Goal: Task Accomplishment & Management: Complete application form

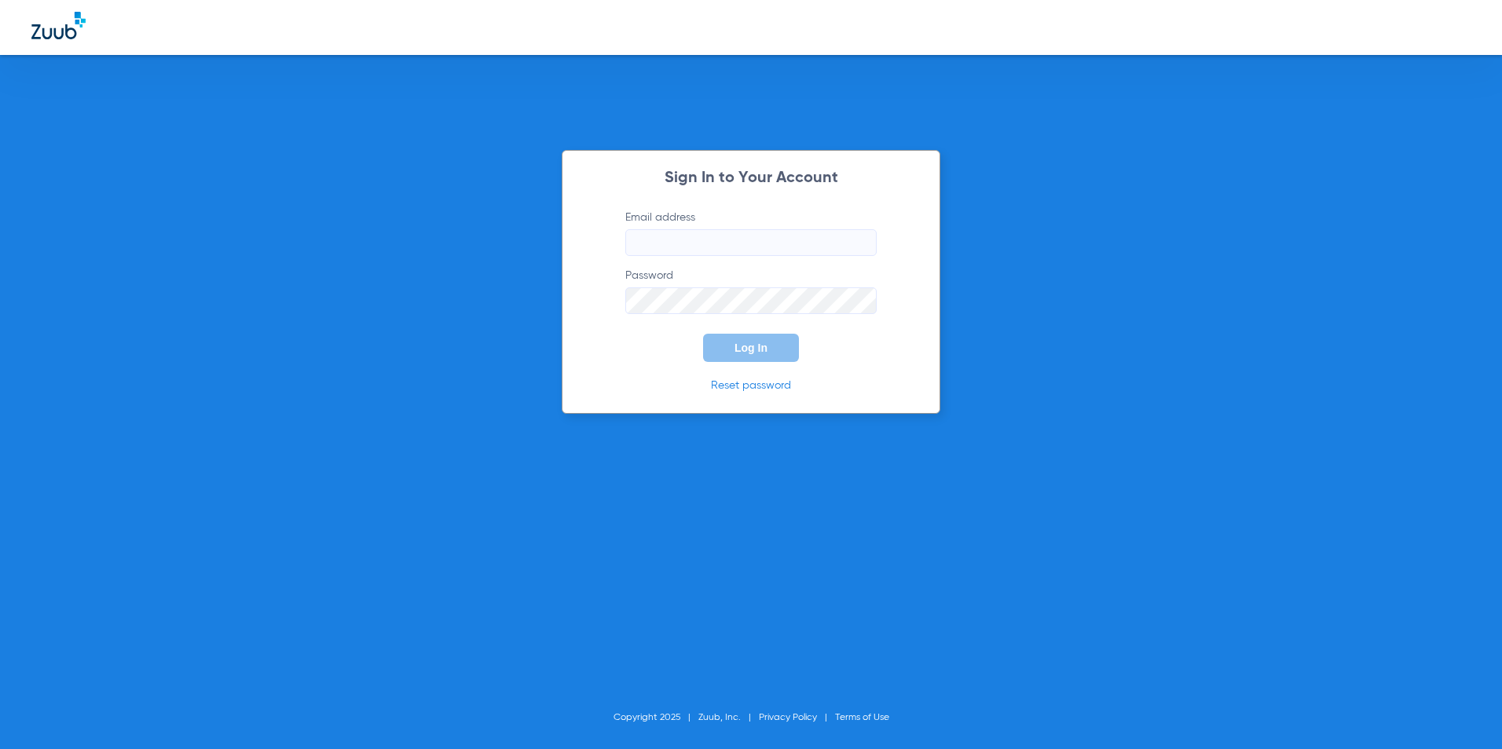
type input "[EMAIL_ADDRESS][DOMAIN_NAME]"
click at [751, 357] on button "Log In" at bounding box center [751, 348] width 96 height 28
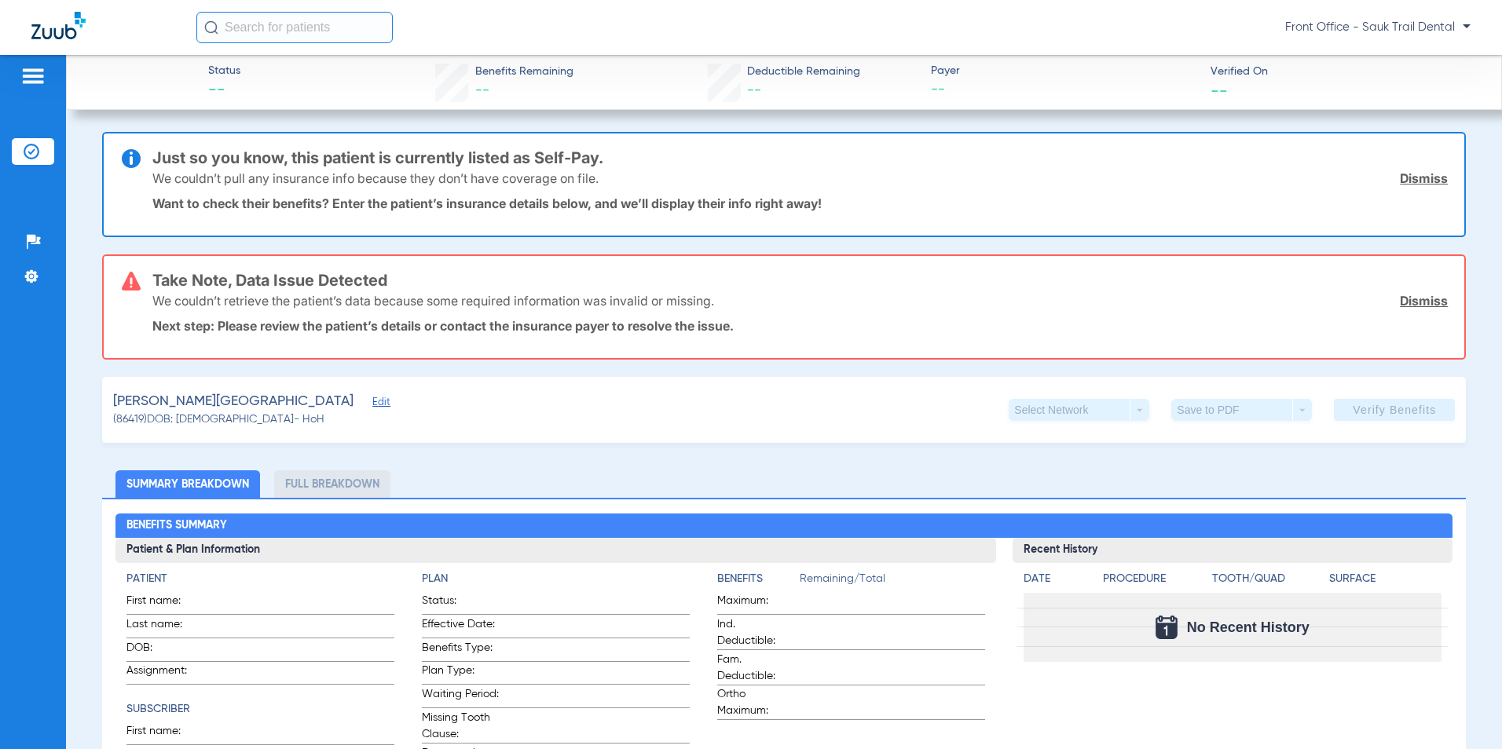
click at [31, 82] on img at bounding box center [32, 76] width 25 height 19
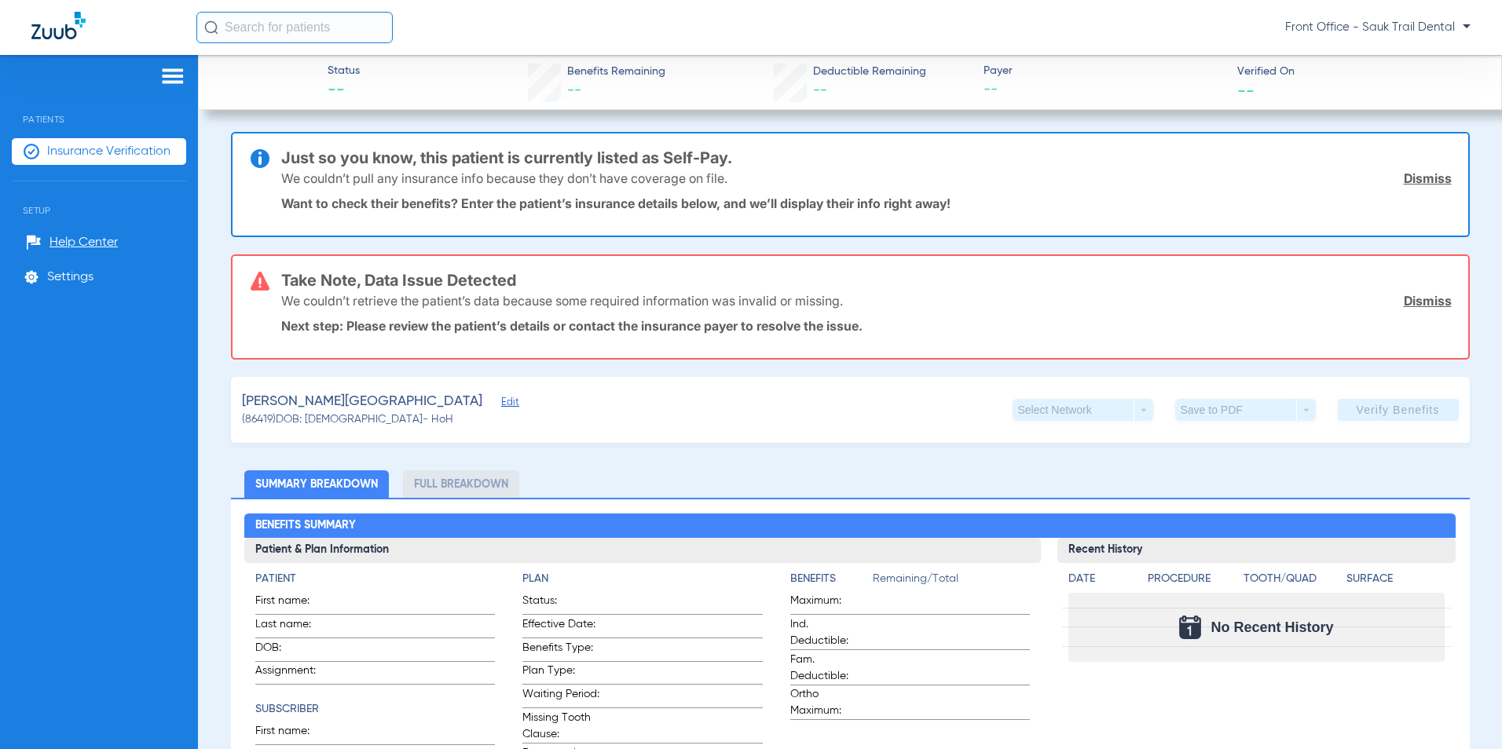
click at [90, 148] on span "Insurance Verification" at bounding box center [108, 152] width 123 height 16
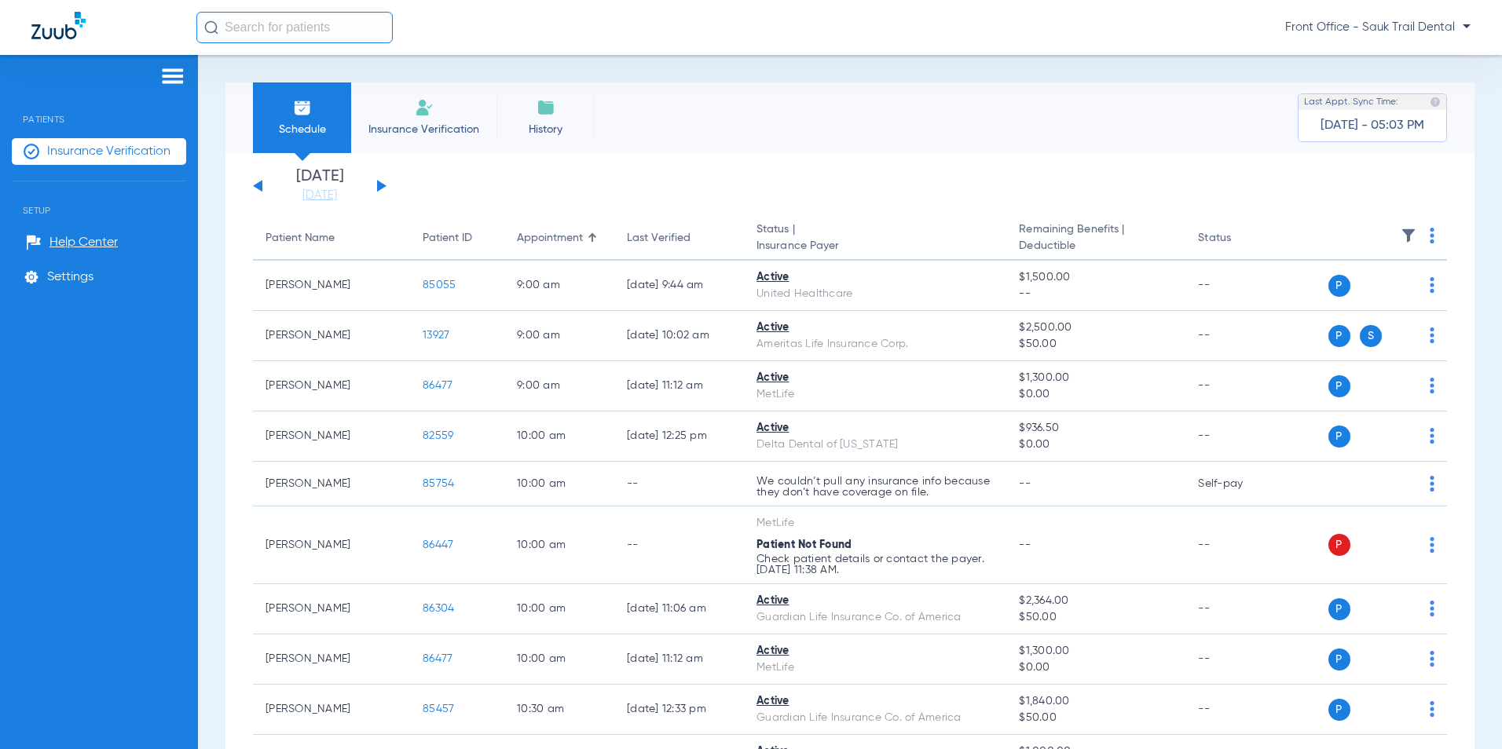
click at [415, 111] on img at bounding box center [424, 107] width 19 height 19
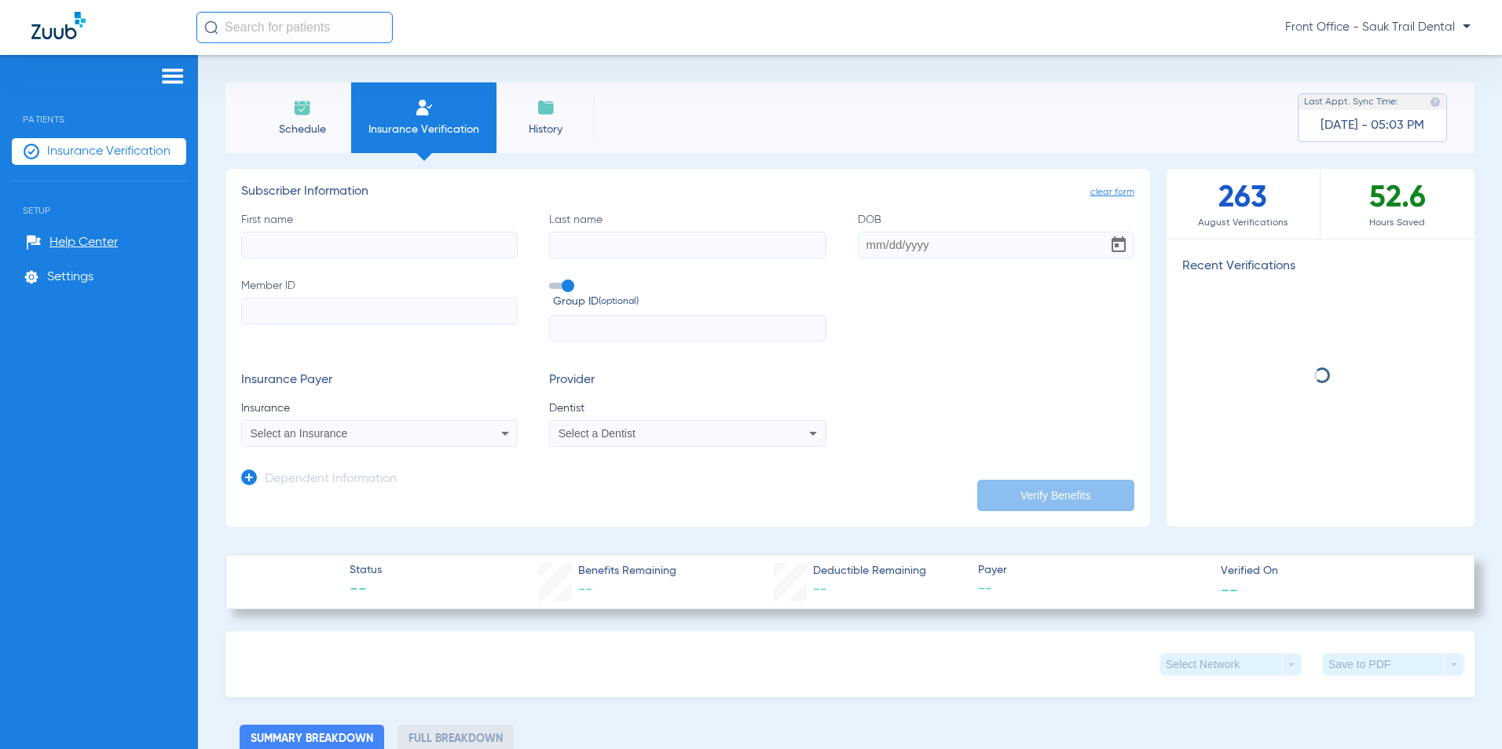
click at [334, 242] on input "First name" at bounding box center [379, 245] width 276 height 27
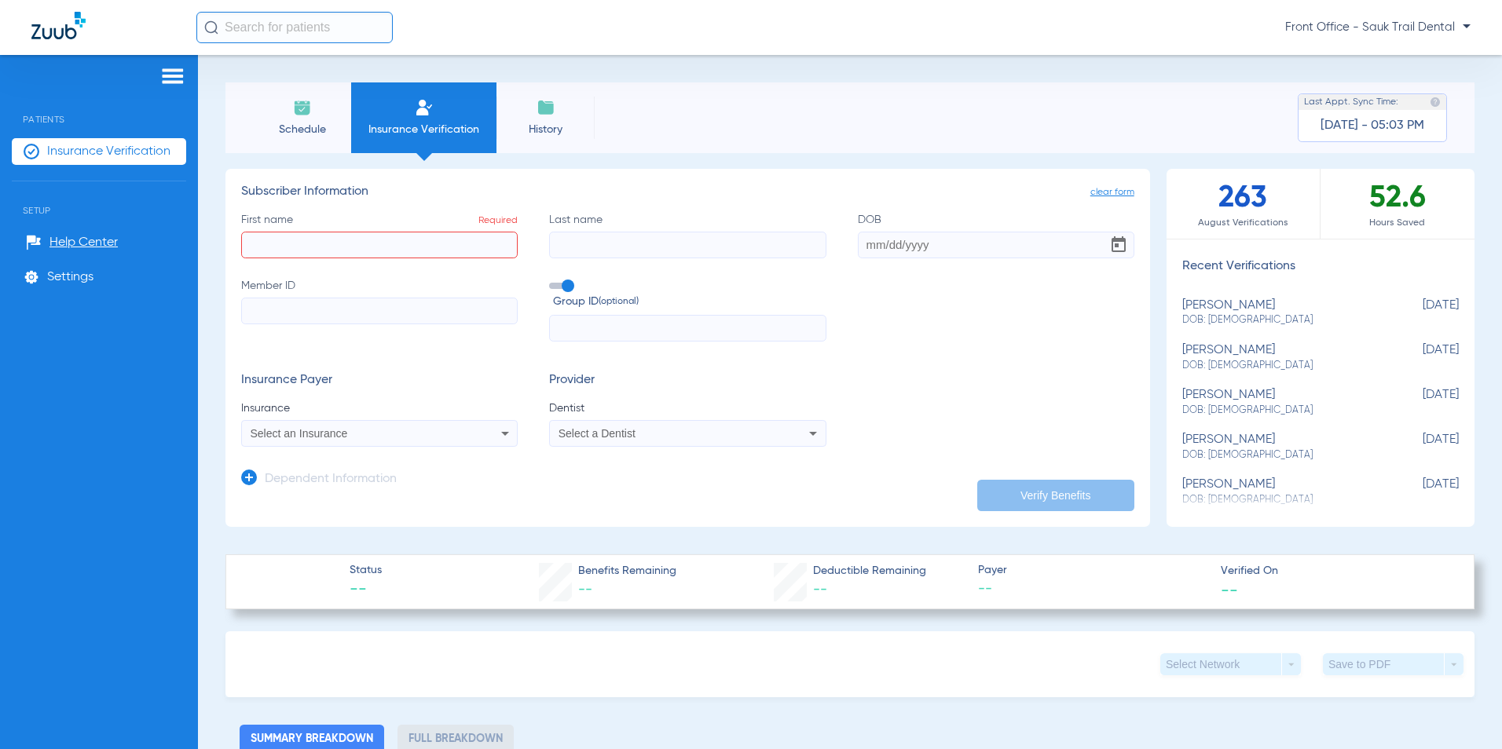
click at [388, 232] on input "First name Required" at bounding box center [379, 245] width 276 height 27
type input "Amja"
type input "Mika-Crawford"
type input "[DATE]"
click at [315, 310] on input "Member ID" at bounding box center [379, 311] width 276 height 27
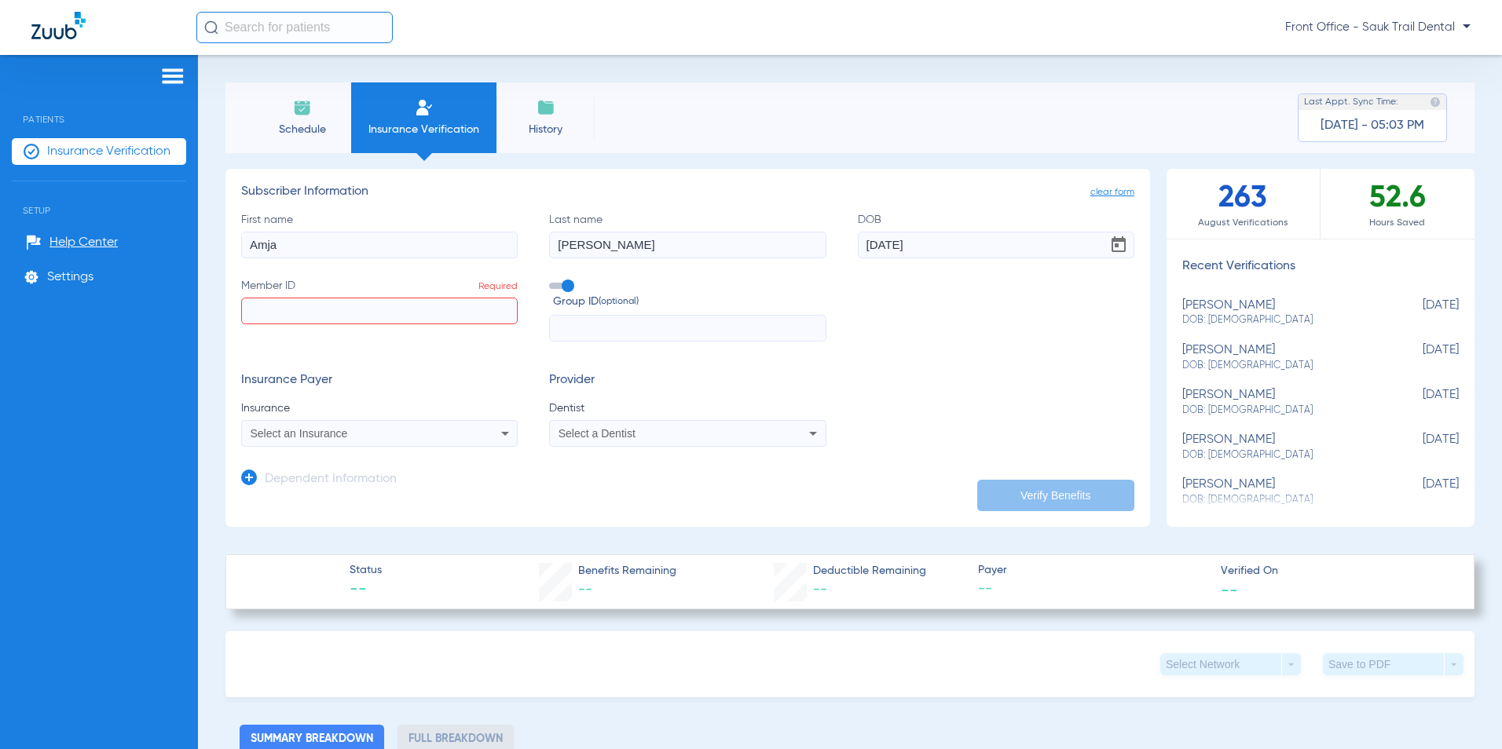
paste input "F15586674"
click at [566, 283] on span at bounding box center [561, 286] width 24 height 6
click at [552, 280] on input "Group ID (optional)" at bounding box center [552, 280] width 0 height 0
click at [513, 436] on div "Select an Insurance" at bounding box center [379, 433] width 275 height 19
click at [505, 431] on div at bounding box center [751, 374] width 1502 height 749
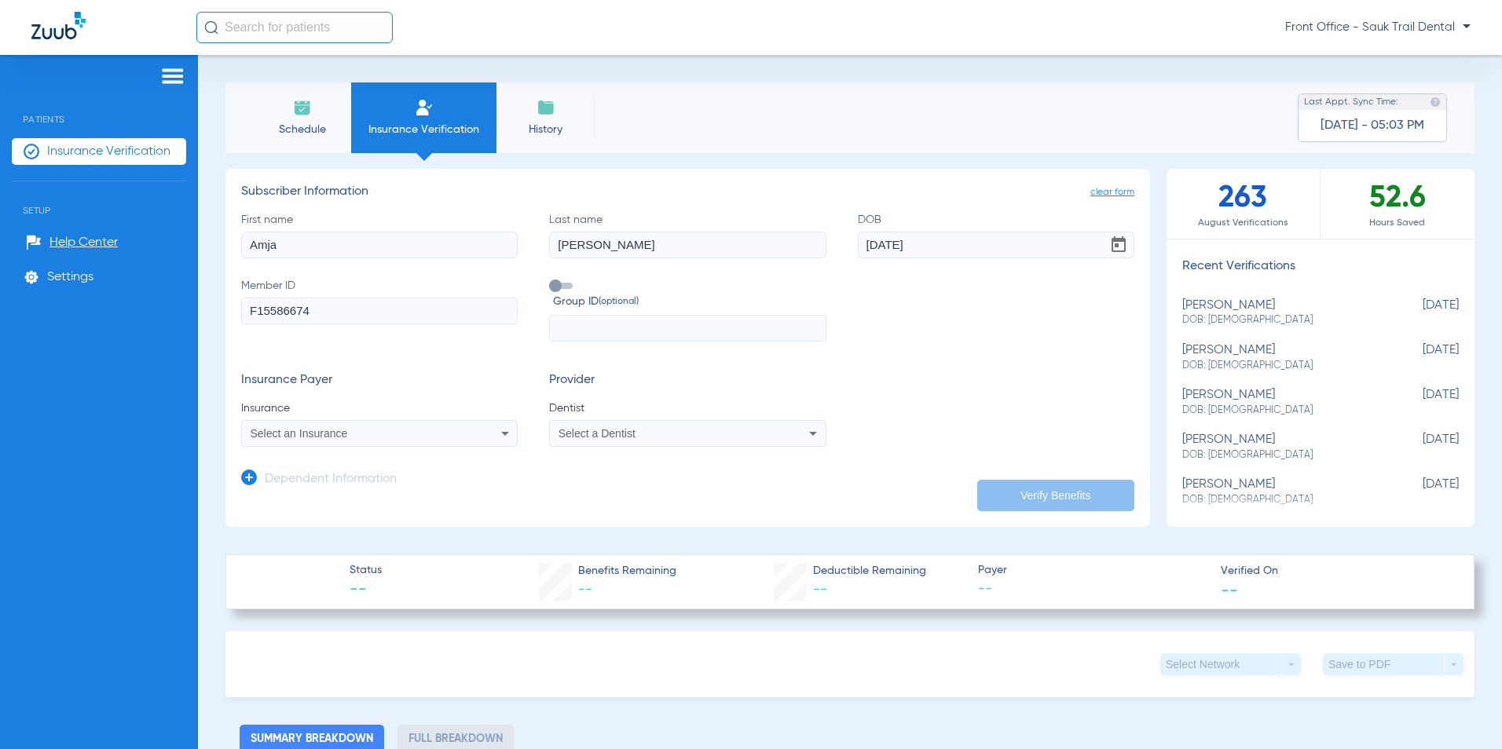
click at [474, 369] on form "First name Amja Last name Mika-Crawford DOB 05/03/1972 Member ID F15586674 Grou…" at bounding box center [687, 330] width 893 height 236
click at [500, 431] on icon at bounding box center [505, 433] width 19 height 19
click at [294, 490] on div "No Results" at bounding box center [374, 472] width 264 height 58
click at [346, 398] on div at bounding box center [751, 374] width 1502 height 749
click at [294, 436] on span "Select an Insurance" at bounding box center [299, 433] width 97 height 13
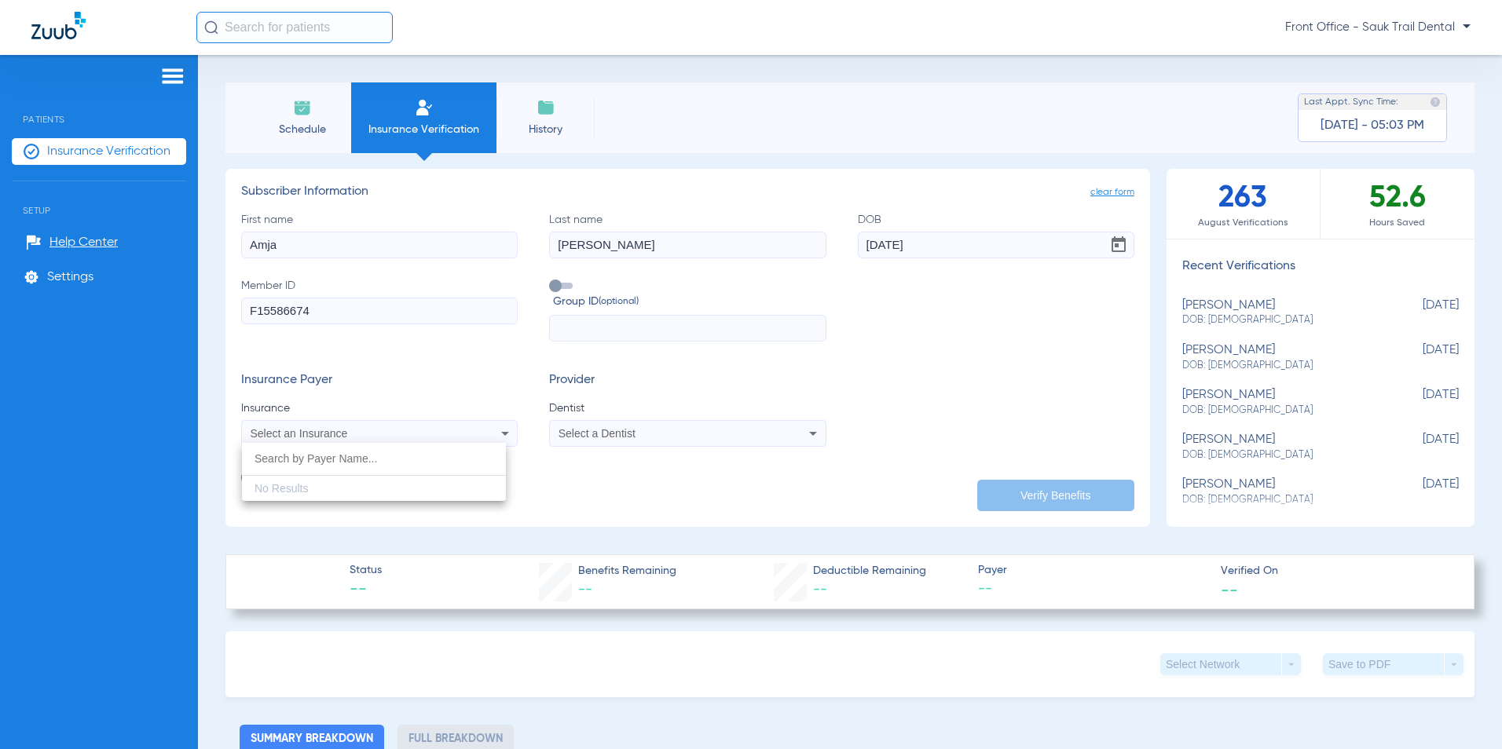
click at [250, 311] on div at bounding box center [751, 374] width 1502 height 749
click at [258, 313] on input "F15586674" at bounding box center [379, 311] width 276 height 27
type input "15586674"
click at [435, 426] on div "Select an Insurance" at bounding box center [379, 433] width 275 height 19
click at [429, 407] on div at bounding box center [751, 374] width 1502 height 749
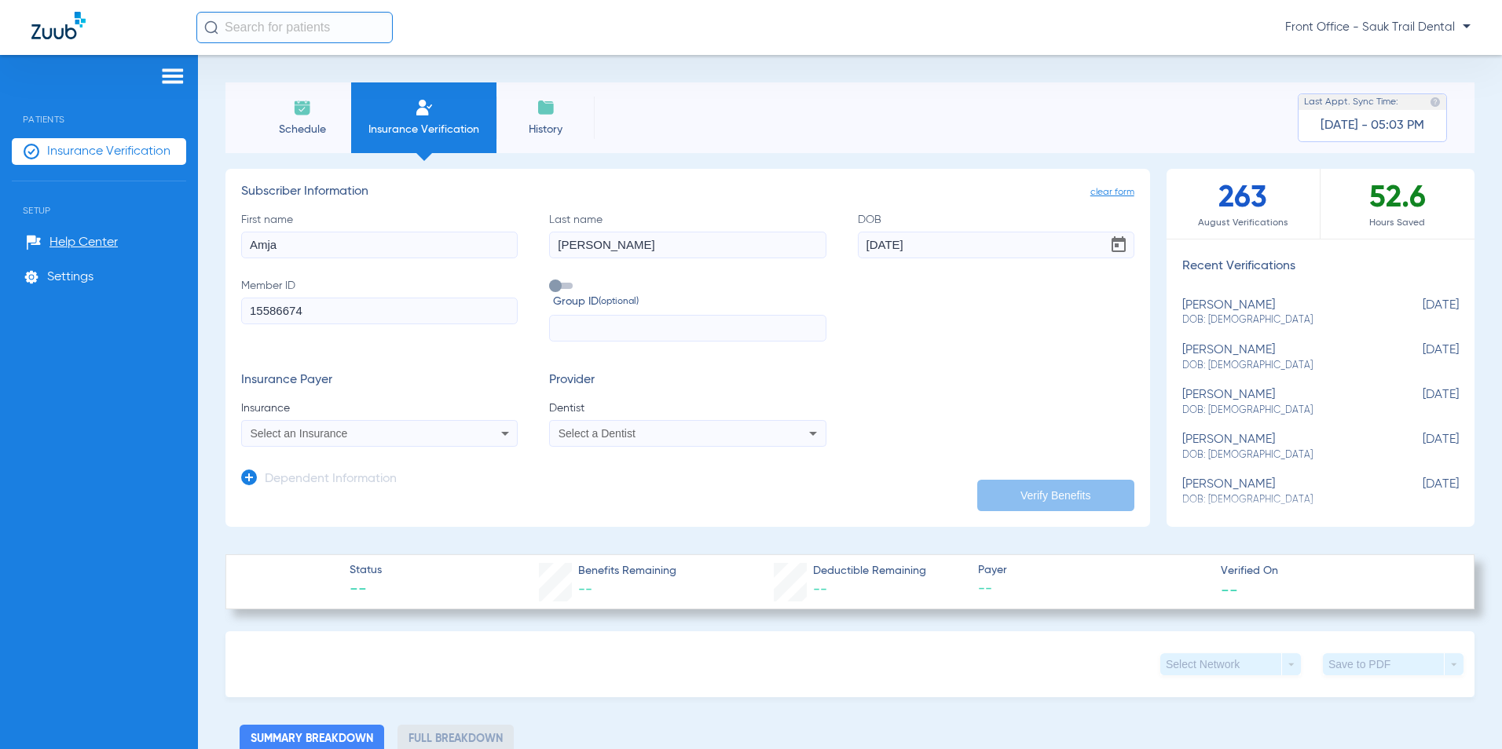
click at [395, 324] on input "15586674" at bounding box center [379, 311] width 276 height 27
click at [357, 437] on div "Select an Insurance" at bounding box center [354, 433] width 207 height 11
click at [246, 311] on div at bounding box center [751, 374] width 1502 height 749
click at [434, 347] on form "First name Amja Last name Mika-Crawford DOB 05/03/1972 Member ID 15586674 Group…" at bounding box center [687, 330] width 893 height 236
click at [388, 309] on input "15586674" at bounding box center [379, 311] width 276 height 27
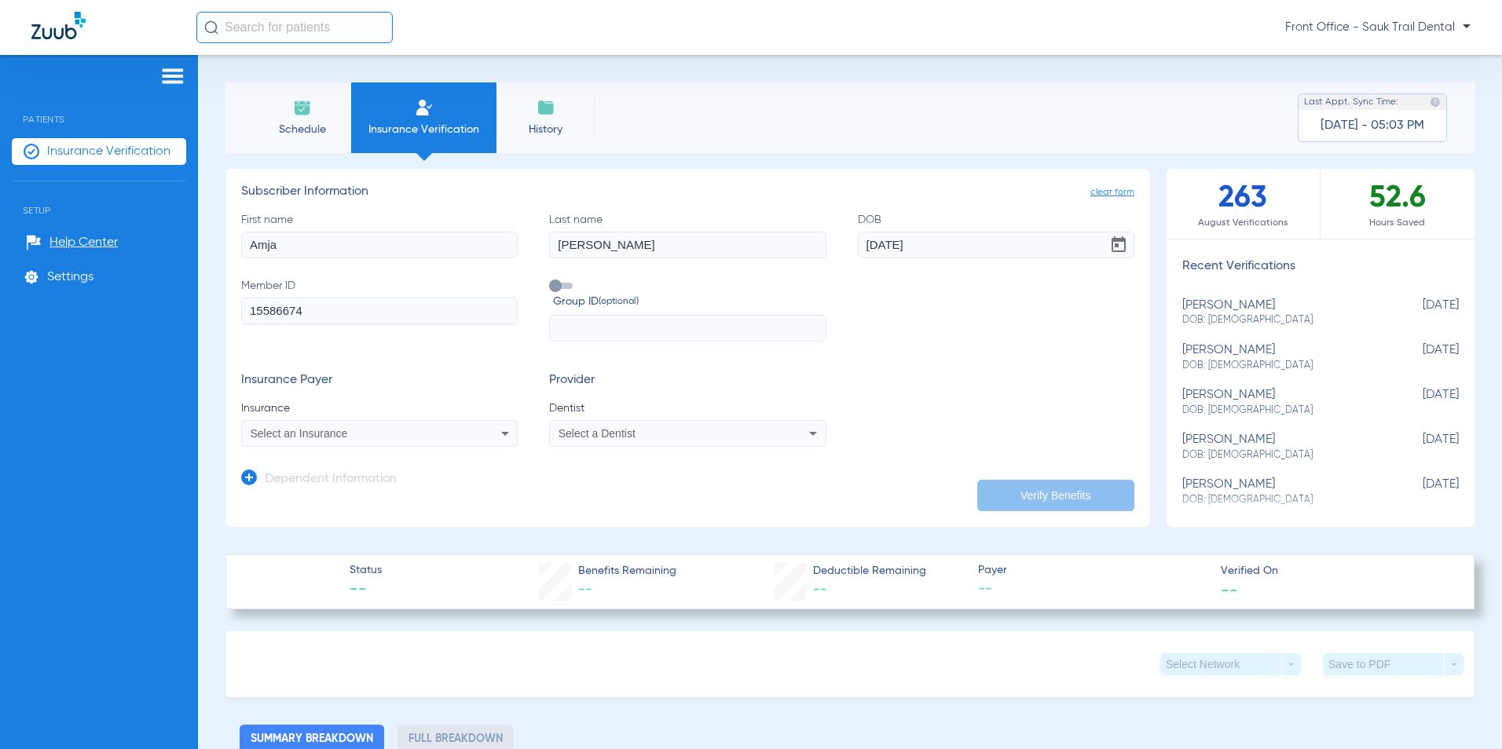
click at [339, 415] on span "Insurance" at bounding box center [379, 409] width 276 height 16
click at [328, 437] on span "Select an Insurance" at bounding box center [299, 433] width 97 height 13
click at [328, 437] on div at bounding box center [751, 374] width 1502 height 749
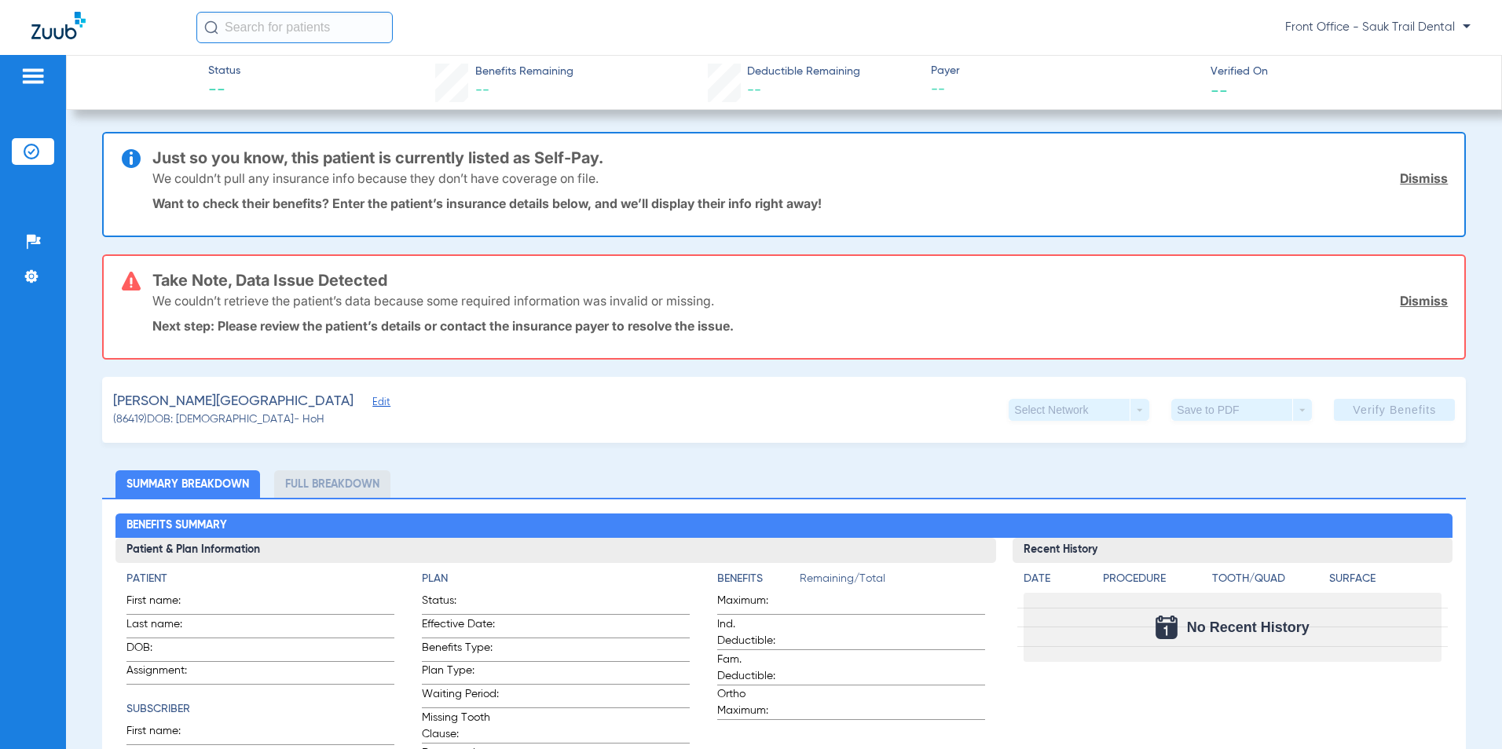
drag, startPoint x: 862, startPoint y: 390, endPoint x: 846, endPoint y: 374, distance: 22.8
click at [859, 386] on div "[PERSON_NAME][GEOGRAPHIC_DATA] Edit (86419) DOB: [DEMOGRAPHIC_DATA] - HoH Selec…" at bounding box center [784, 410] width 1364 height 66
click at [653, 344] on div "Take Note, Data Issue Detected We couldn’t retrieve the patient’s data because …" at bounding box center [800, 307] width 1296 height 102
click at [649, 335] on div "Take Note, Data Issue Detected We couldn’t retrieve the patient’s data because …" at bounding box center [800, 307] width 1296 height 102
